Goal: Task Accomplishment & Management: Manage account settings

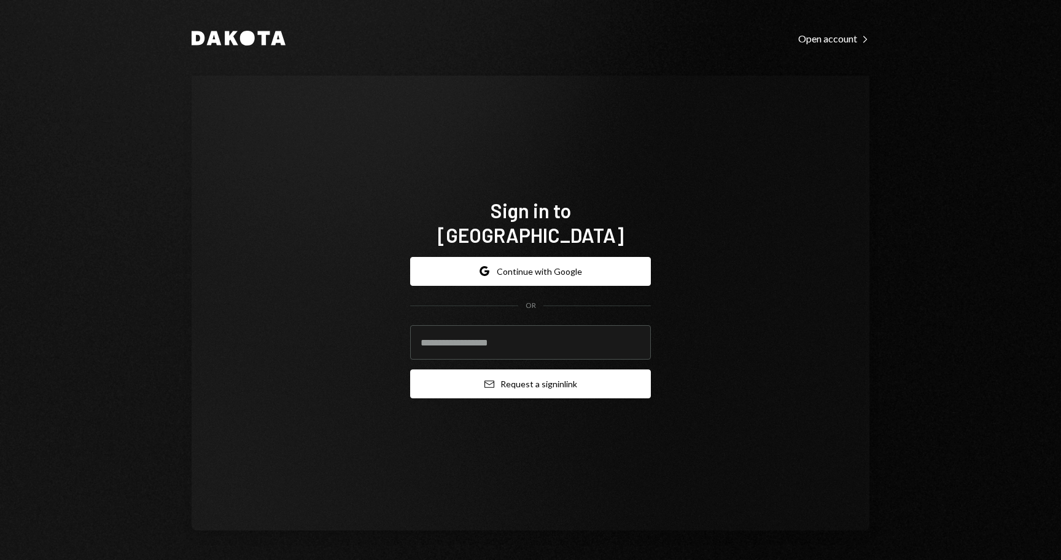
type input "**********"
click at [570, 374] on button "Email Request a sign in link" at bounding box center [530, 383] width 241 height 29
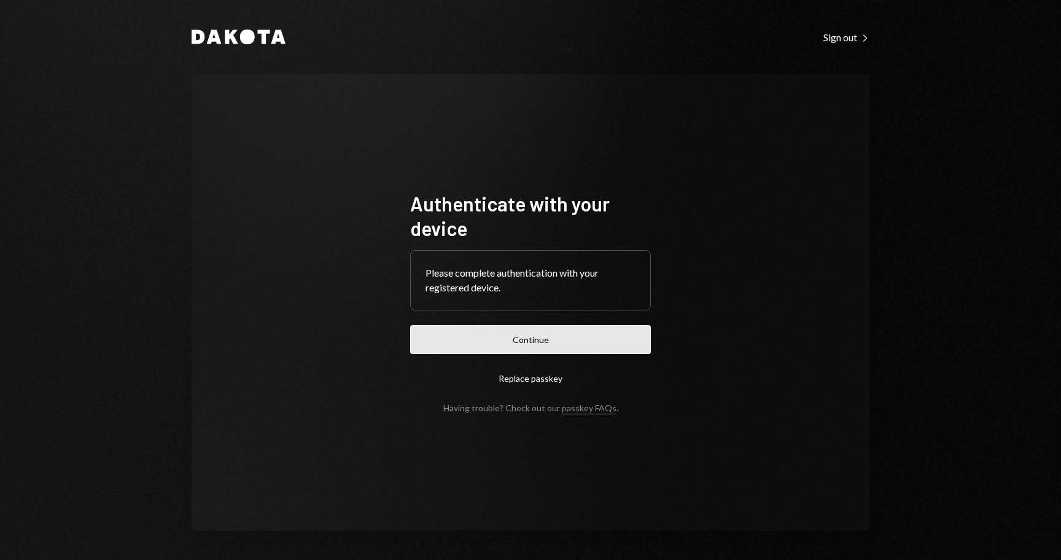
click at [563, 335] on button "Continue" at bounding box center [530, 339] width 241 height 29
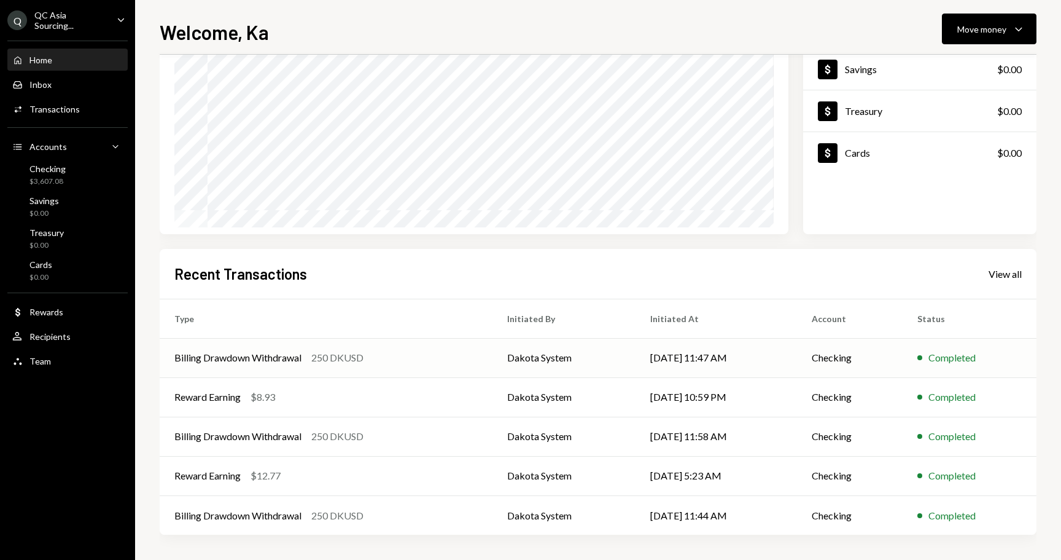
scroll to position [85, 0]
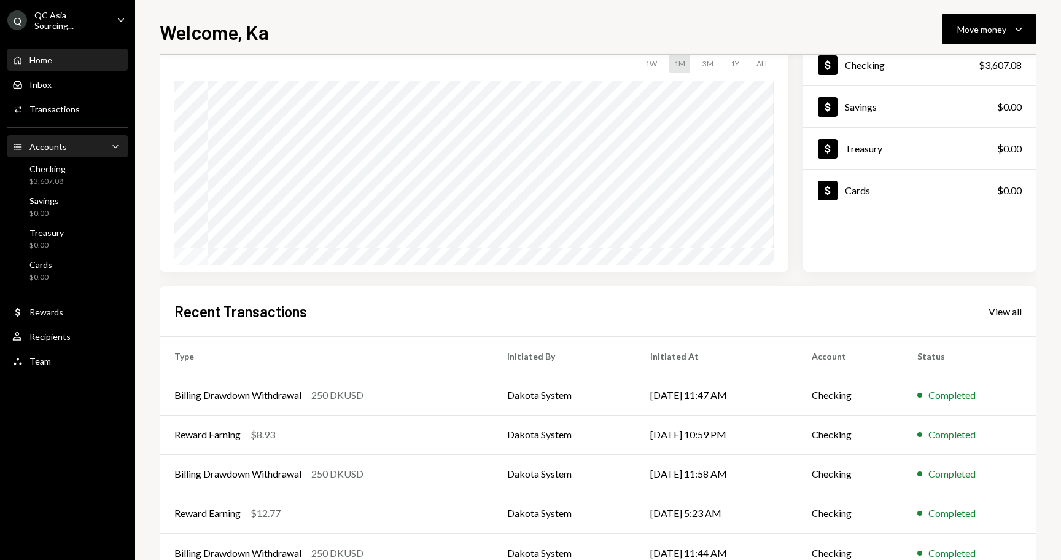
click at [63, 144] on div "Accounts" at bounding box center [47, 146] width 37 height 10
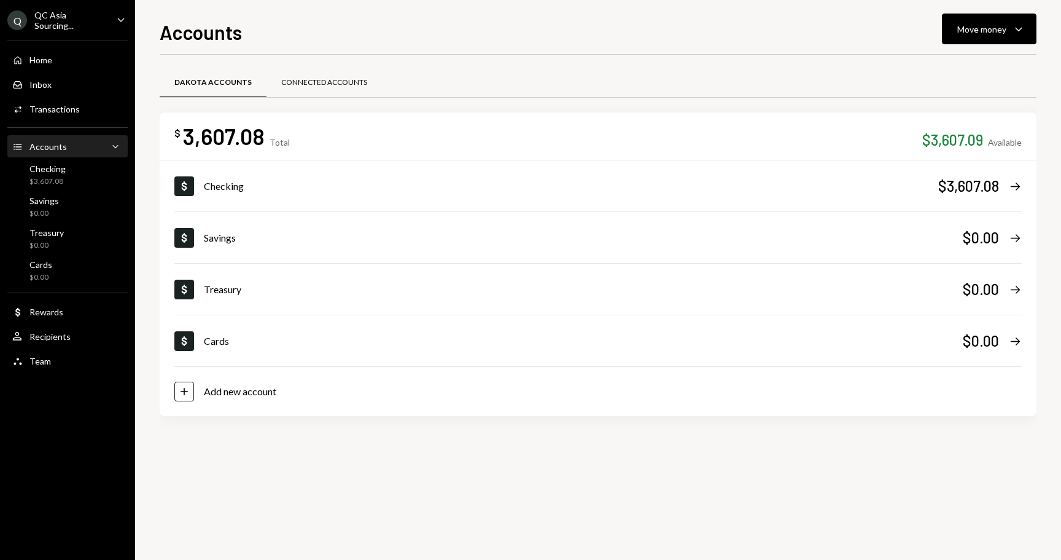
click at [331, 79] on div "Connected Accounts" at bounding box center [324, 82] width 86 height 10
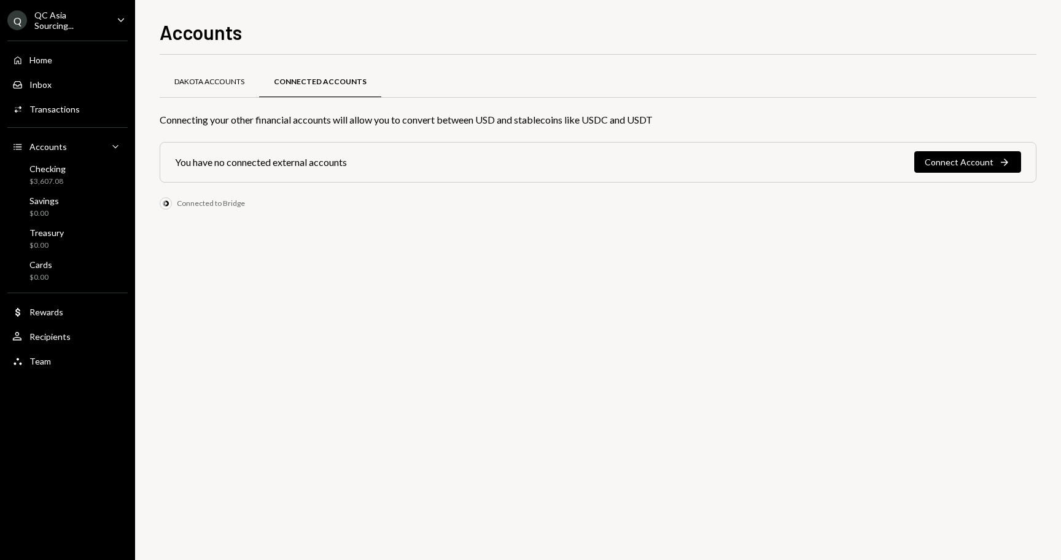
click at [213, 72] on div "Dakota Accounts" at bounding box center [209, 82] width 99 height 29
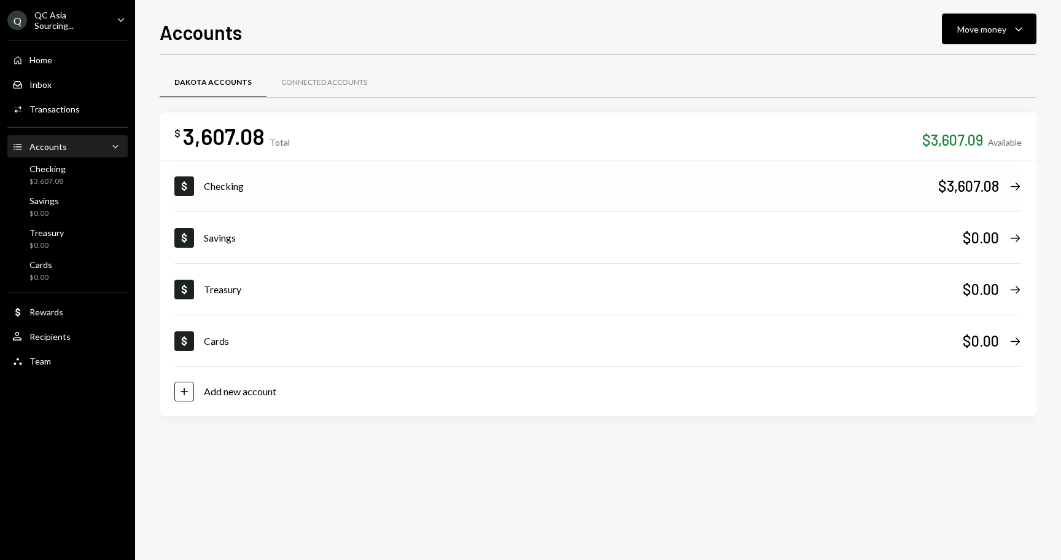
click at [244, 189] on div "Checking" at bounding box center [571, 186] width 735 height 15
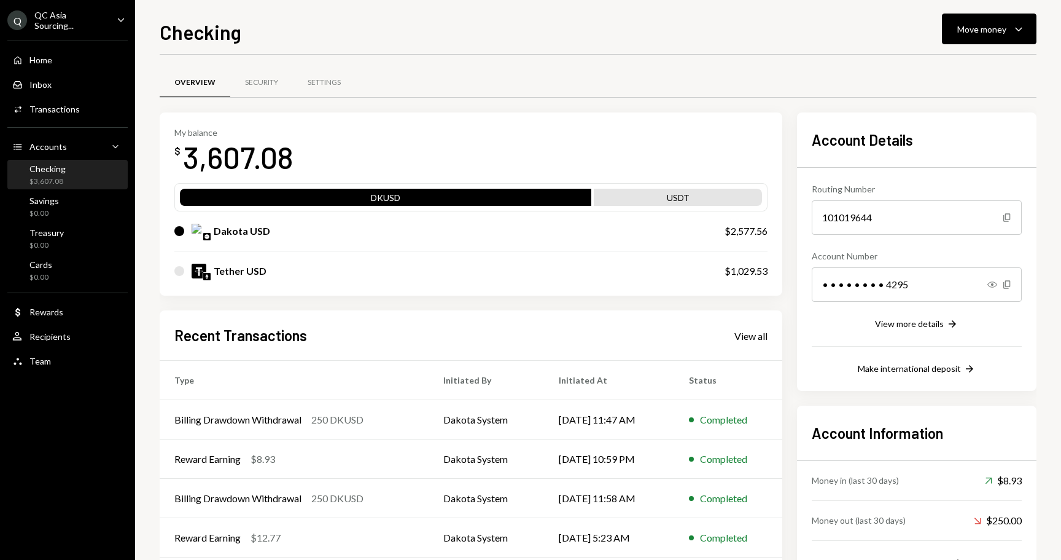
scroll to position [34, 0]
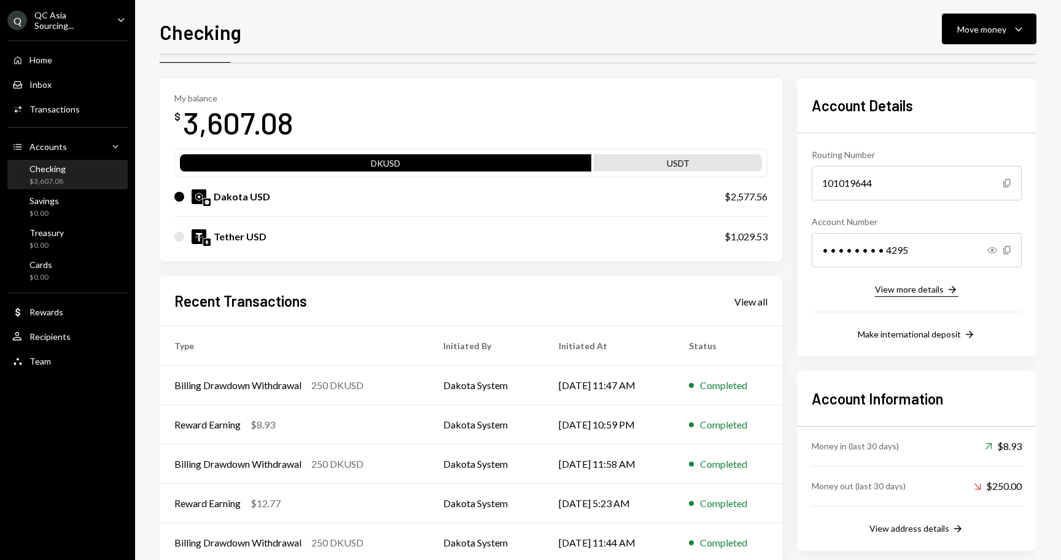
click at [937, 289] on div "View more details" at bounding box center [909, 289] width 69 height 10
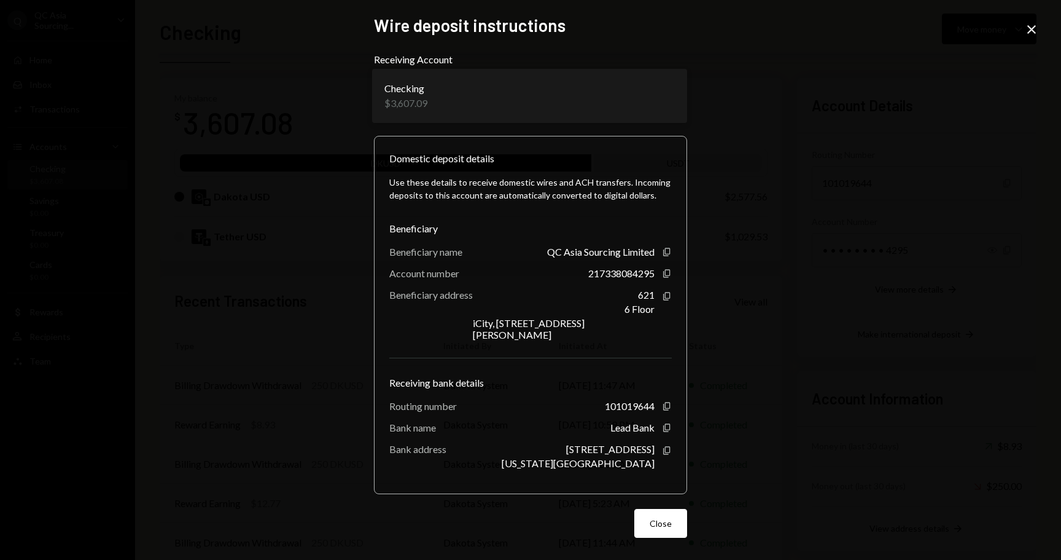
click at [676, 92] on body "Q QC Asia Sourcing... Caret Down Home Home Inbox Inbox Activities Transactions …" at bounding box center [530, 280] width 1061 height 560
click at [939, 95] on div "**********" at bounding box center [530, 280] width 1061 height 560
click at [1037, 29] on icon "Close" at bounding box center [1031, 29] width 15 height 15
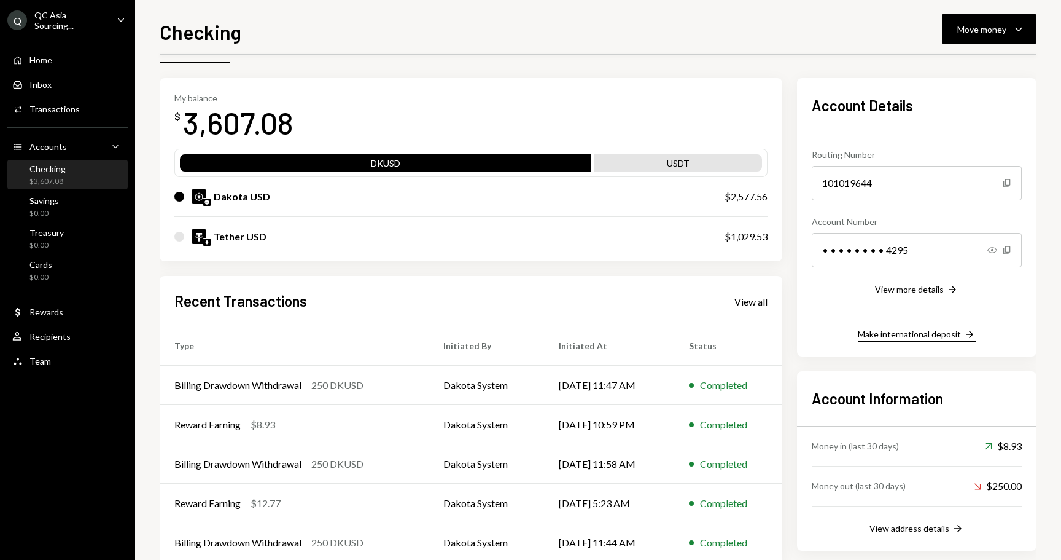
click at [883, 332] on div "Make international deposit" at bounding box center [909, 334] width 103 height 10
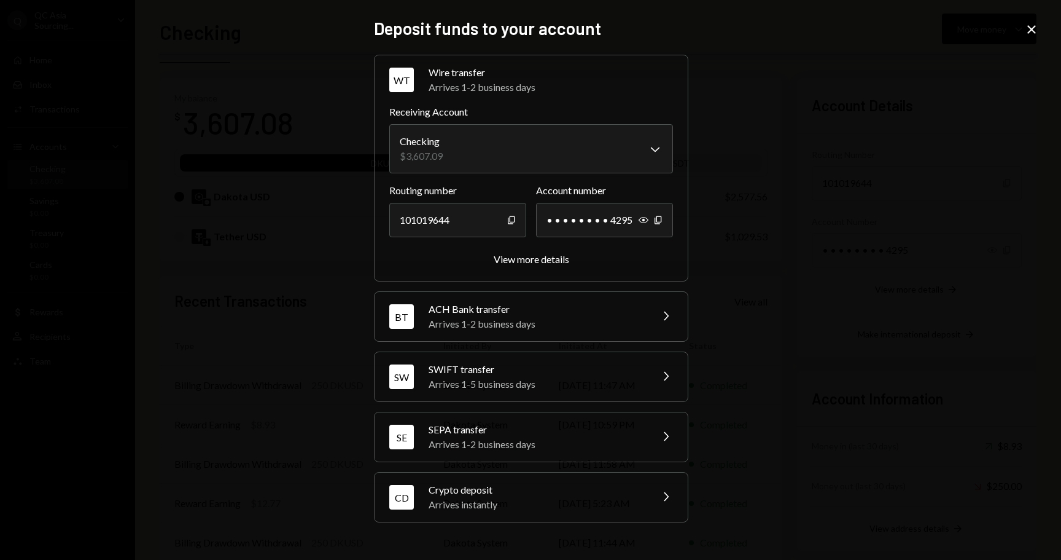
click at [537, 381] on div "Arrives 1-5 business days" at bounding box center [536, 383] width 215 height 15
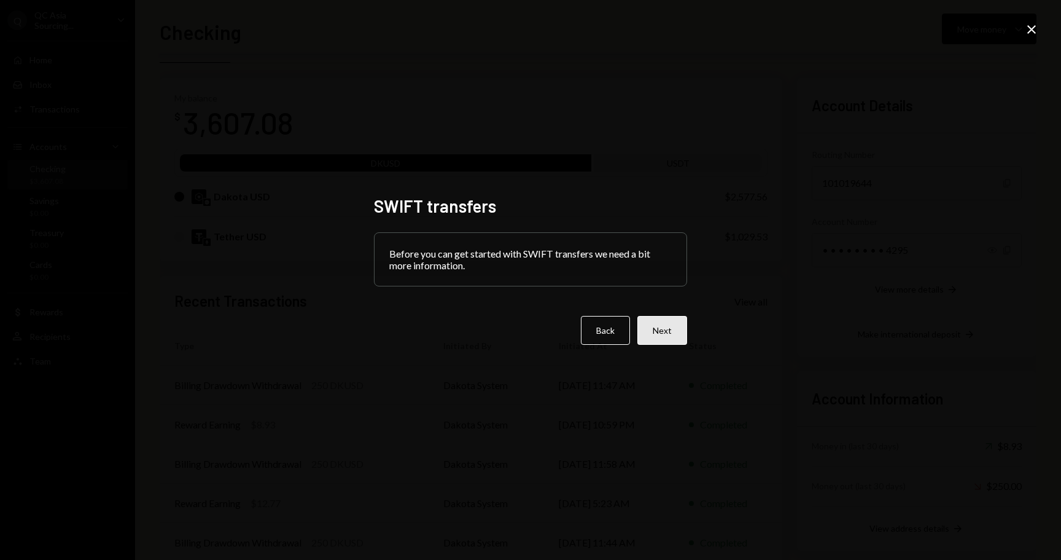
click at [660, 333] on button "Next" at bounding box center [663, 330] width 50 height 29
